Goal: Transaction & Acquisition: Book appointment/travel/reservation

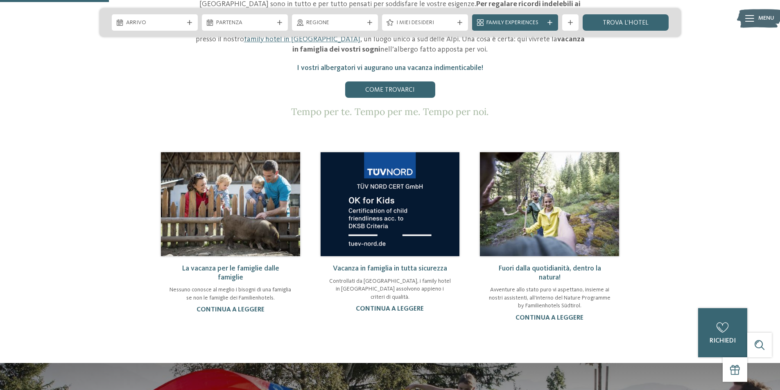
scroll to position [491, 0]
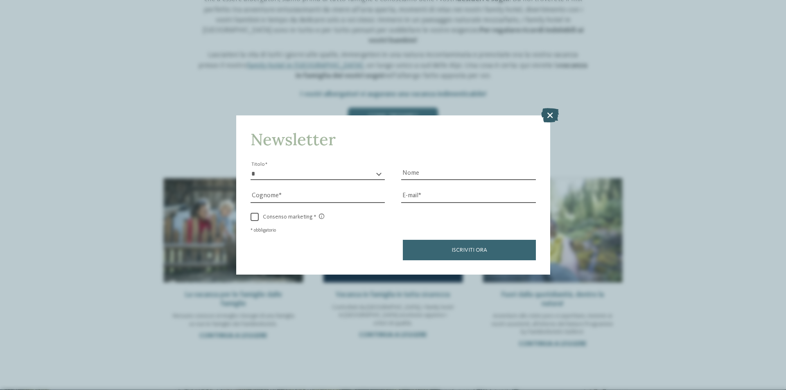
click at [554, 112] on icon at bounding box center [550, 115] width 18 height 14
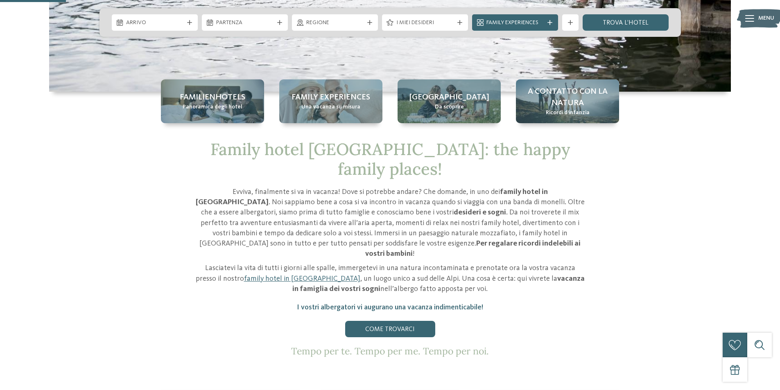
scroll to position [328, 0]
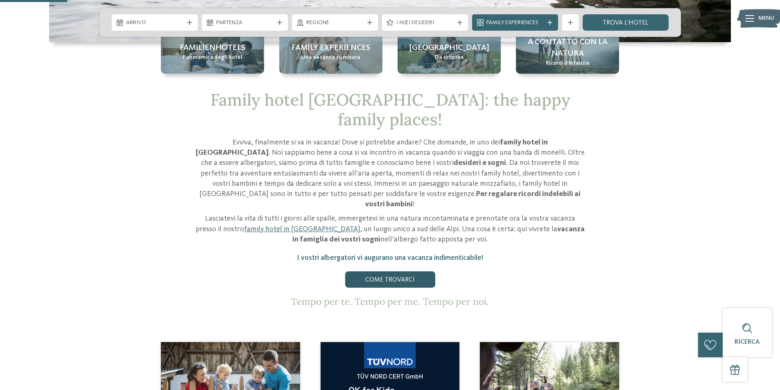
click at [391, 271] on link "Come trovarci" at bounding box center [390, 279] width 90 height 16
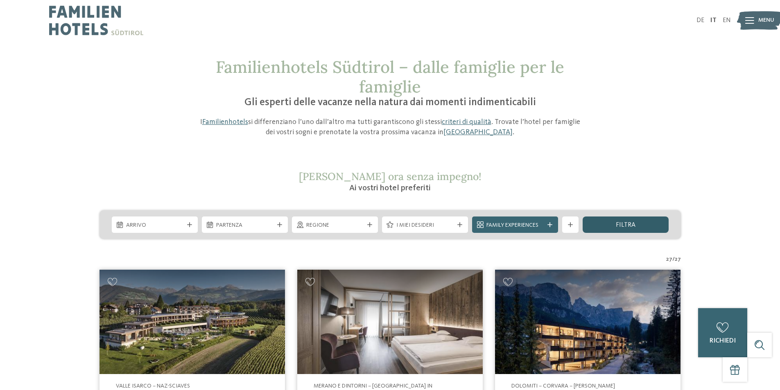
click at [640, 225] on div "filtra" at bounding box center [626, 225] width 86 height 16
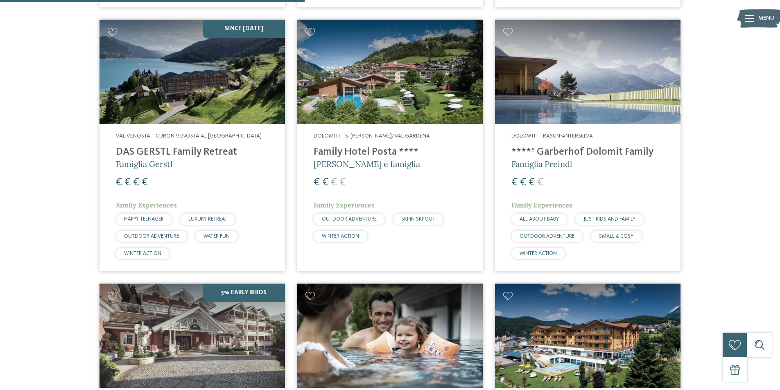
scroll to position [1078, 0]
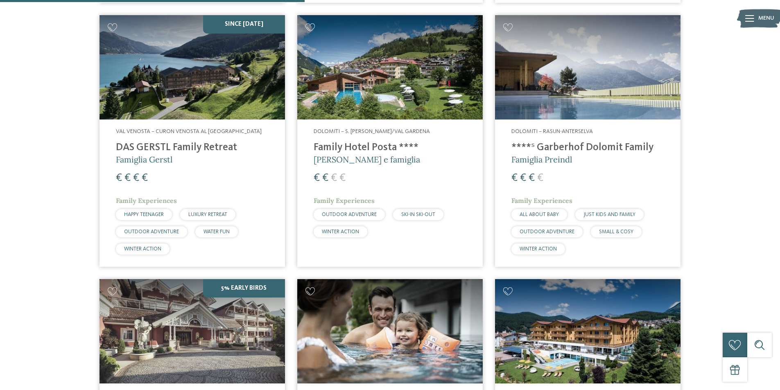
click at [205, 145] on h4 "DAS GERSTL Family Retreat" at bounding box center [192, 148] width 153 height 12
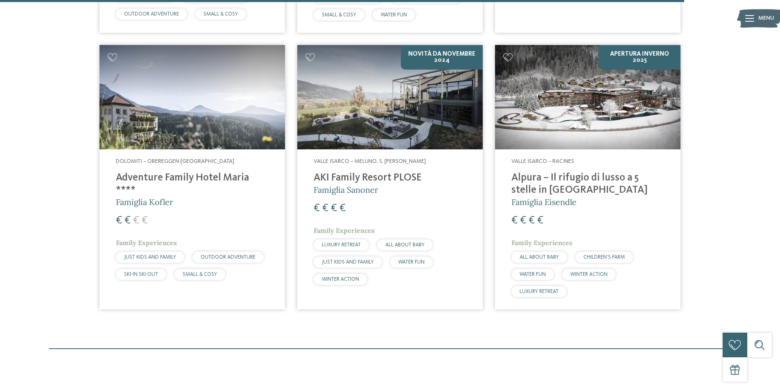
scroll to position [2348, 0]
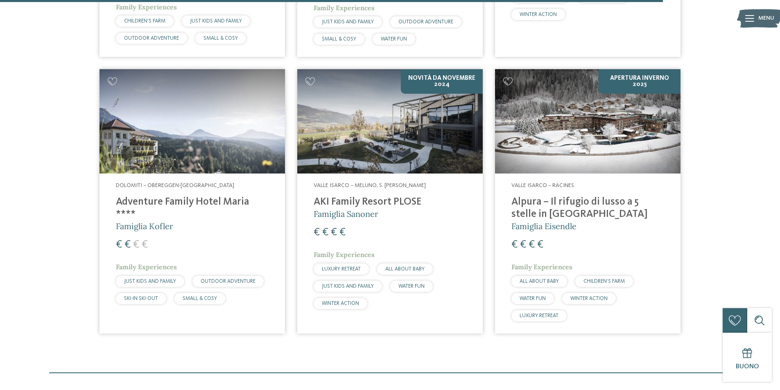
click at [554, 196] on h4 "Alpura – Il rifugio di lusso a 5 stelle in Alto Adige" at bounding box center [587, 208] width 153 height 25
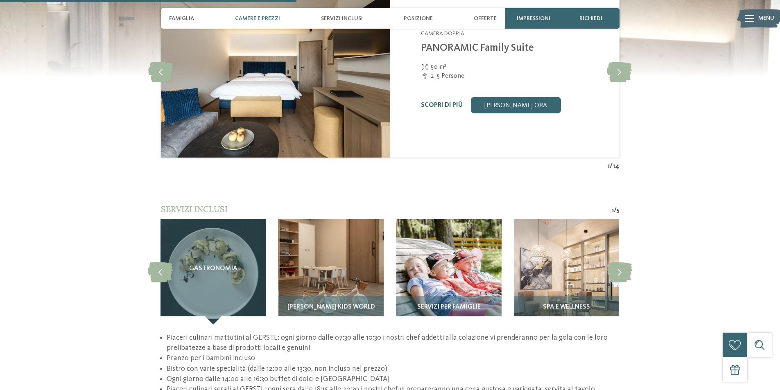
scroll to position [1106, 0]
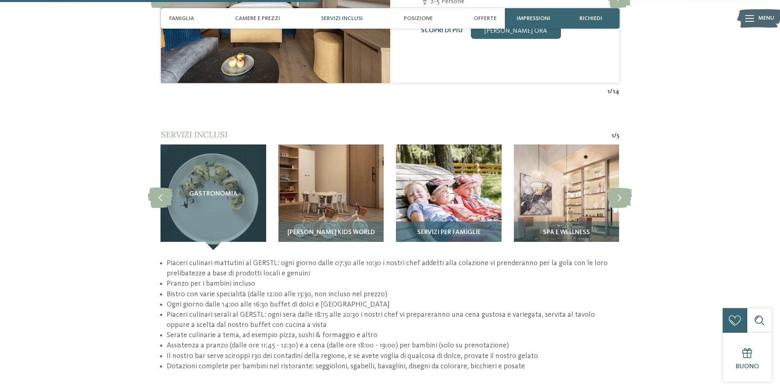
click at [457, 229] on span "Servizi per famiglie" at bounding box center [448, 232] width 63 height 7
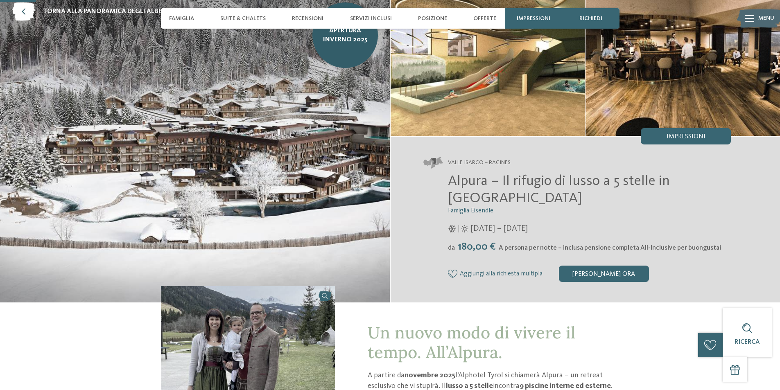
scroll to position [41, 0]
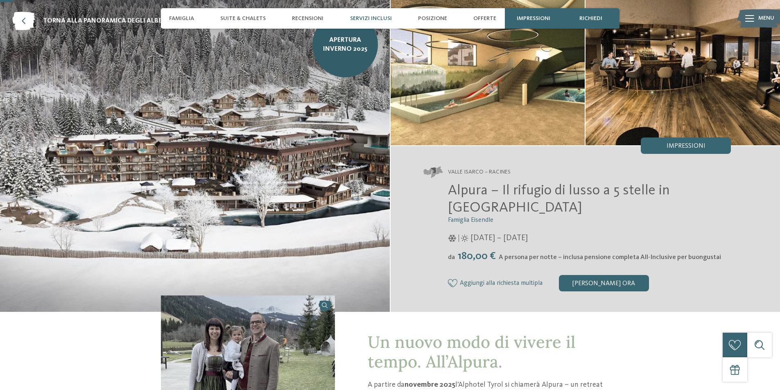
click at [369, 14] on div "Servizi inclusi" at bounding box center [371, 18] width 50 height 20
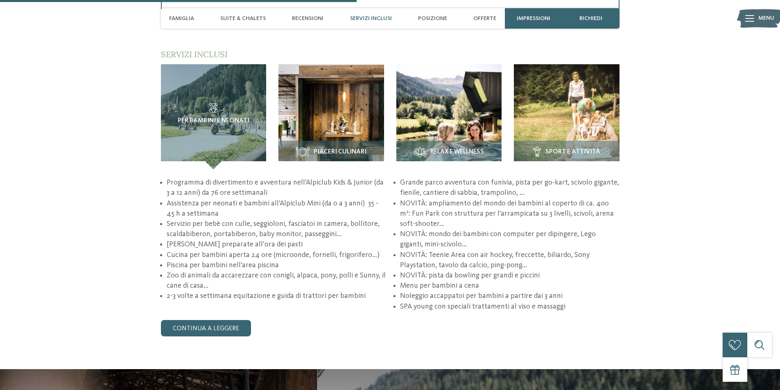
scroll to position [1162, 0]
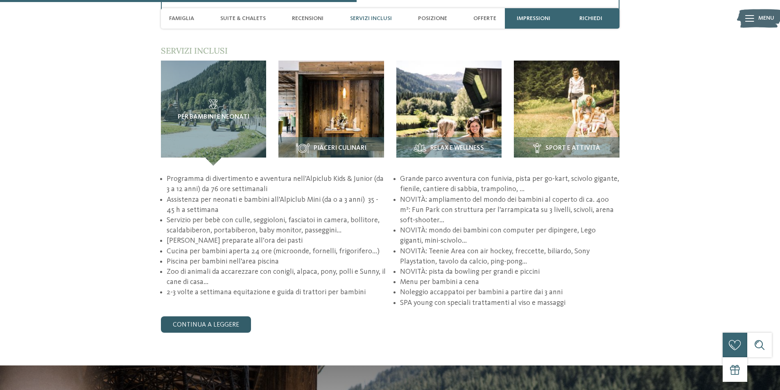
click at [213, 330] on link "continua a leggere" at bounding box center [206, 325] width 90 height 16
